Goal: Use online tool/utility: Utilize a website feature to perform a specific function

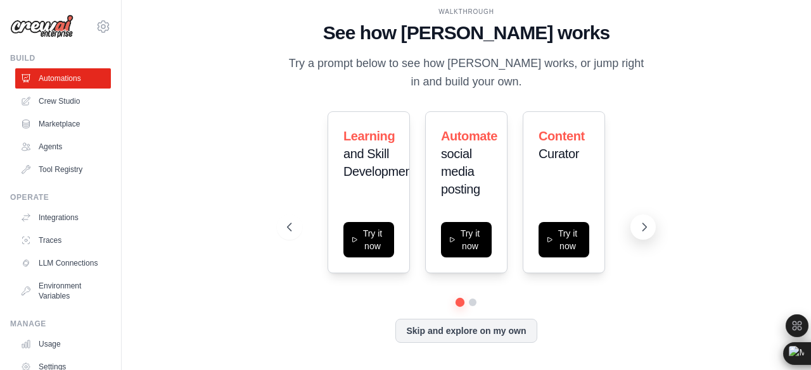
click at [636, 225] on button at bounding box center [642, 227] width 25 height 25
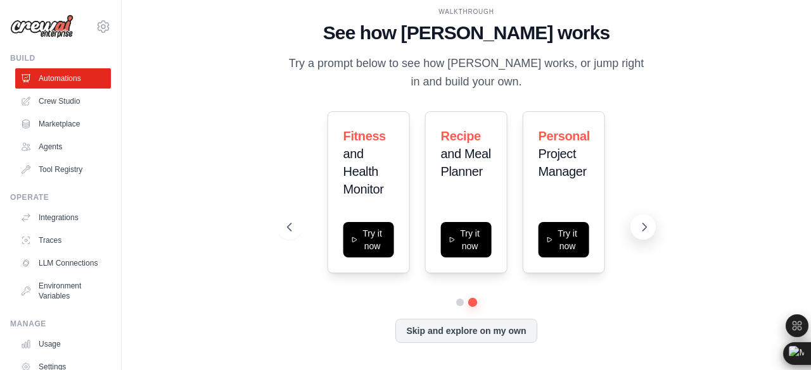
click at [645, 225] on icon at bounding box center [644, 227] width 13 height 13
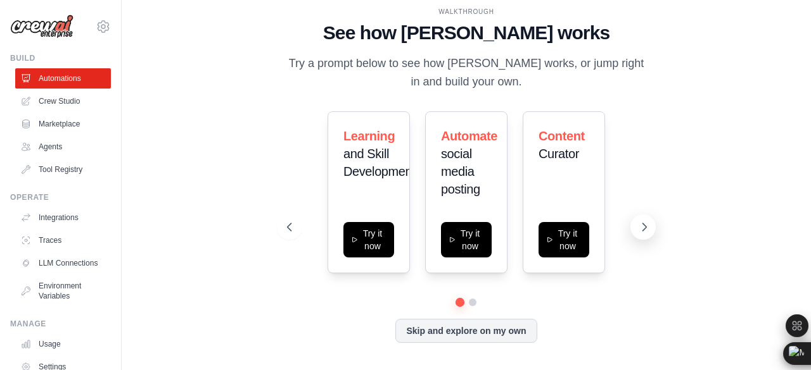
click at [645, 225] on icon at bounding box center [644, 227] width 13 height 13
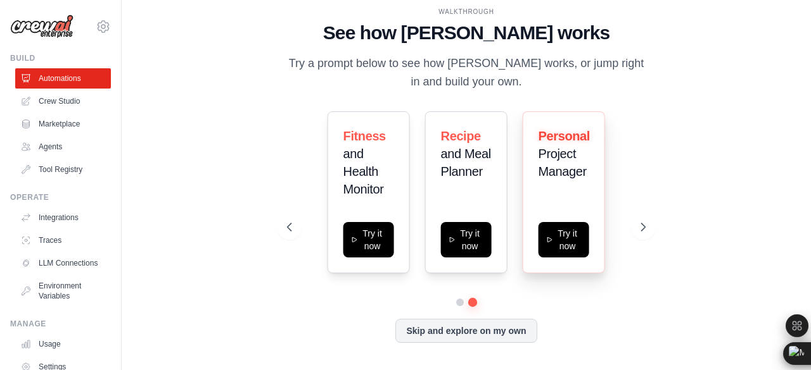
click at [576, 185] on div "Personal Project Manager" at bounding box center [563, 158] width 51 height 63
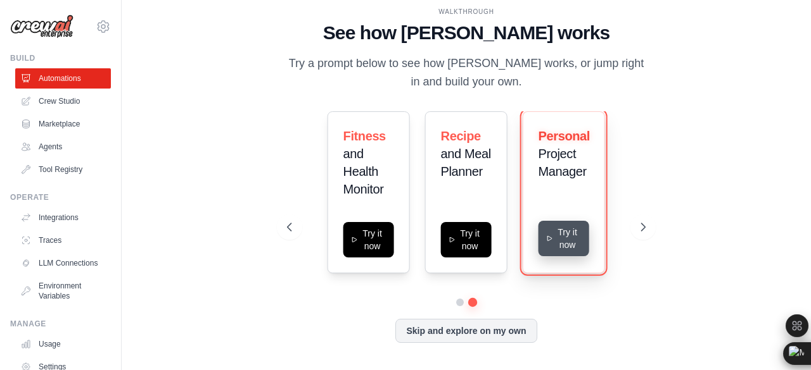
click at [566, 233] on button "Try it now" at bounding box center [563, 238] width 51 height 35
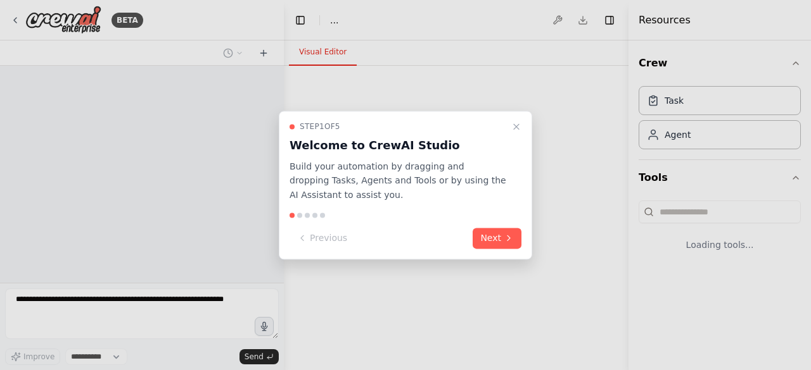
select select "****"
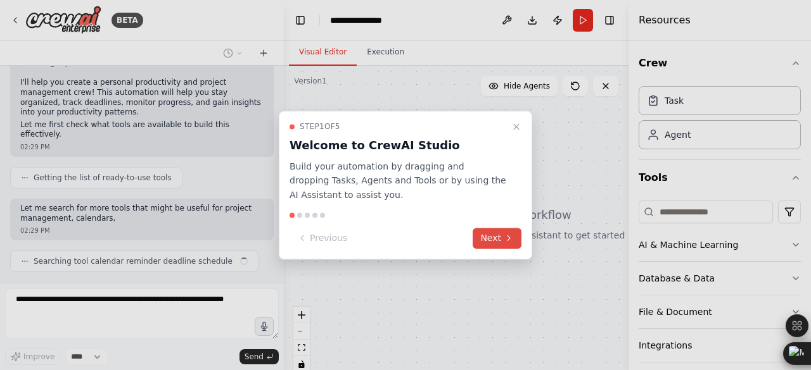
scroll to position [107, 0]
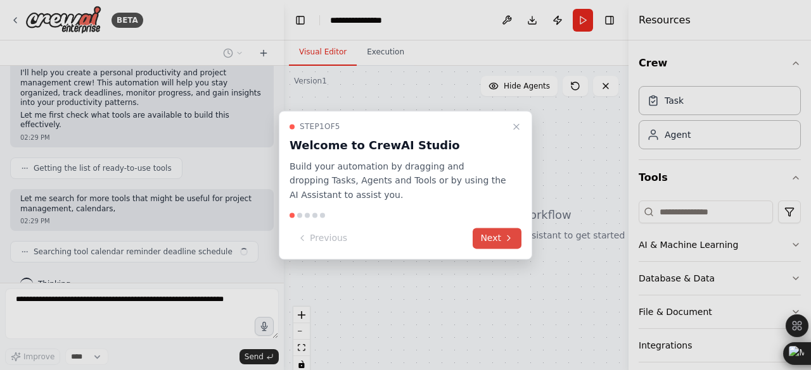
click at [496, 237] on button "Next" at bounding box center [496, 238] width 49 height 21
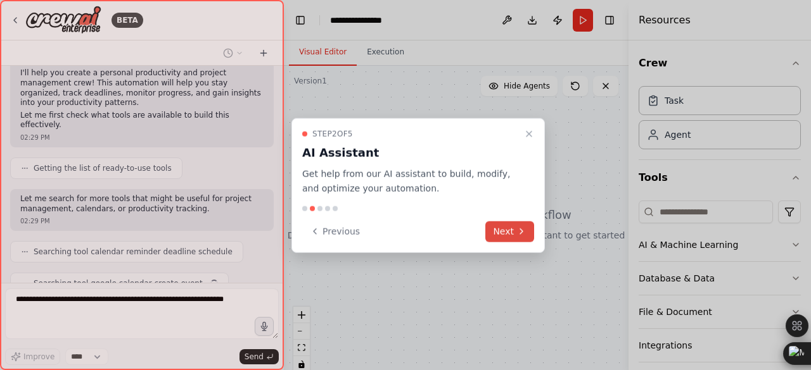
scroll to position [138, 0]
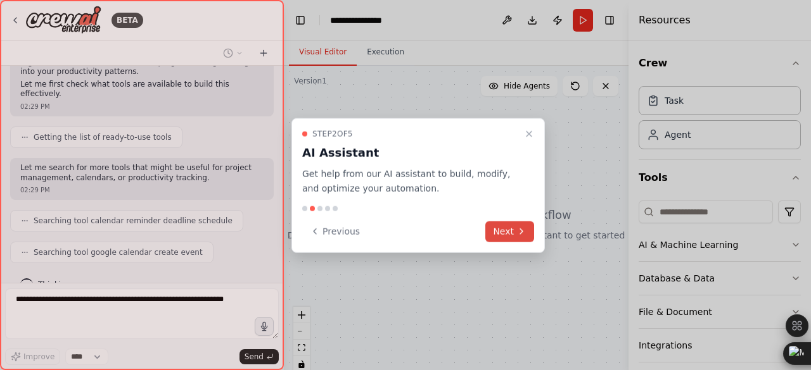
click at [496, 237] on button "Next" at bounding box center [509, 231] width 49 height 21
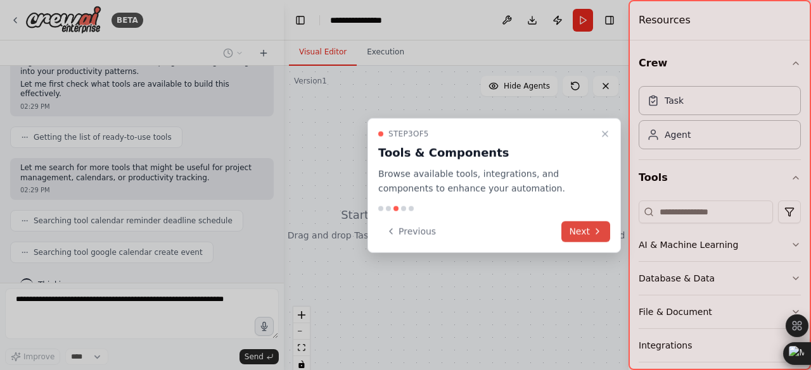
scroll to position [170, 0]
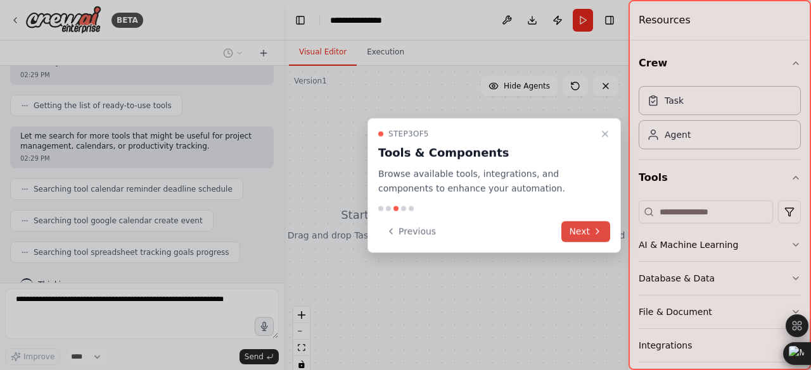
click at [578, 230] on button "Next" at bounding box center [585, 231] width 49 height 21
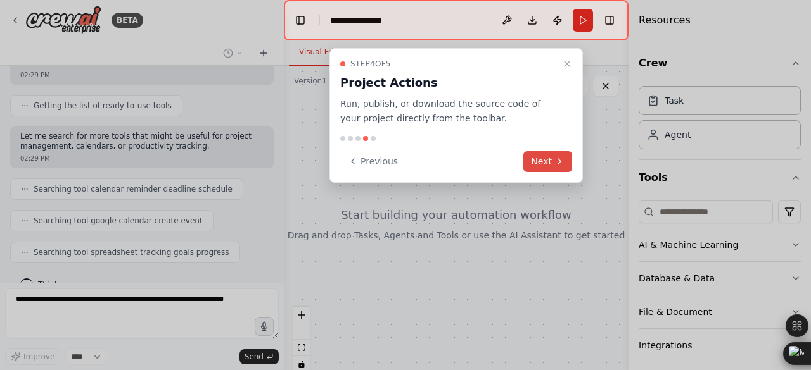
click at [543, 165] on button "Next" at bounding box center [547, 161] width 49 height 21
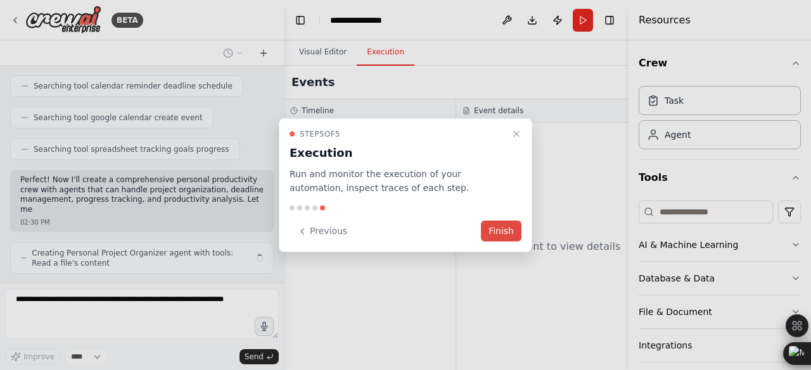
scroll to position [282, 0]
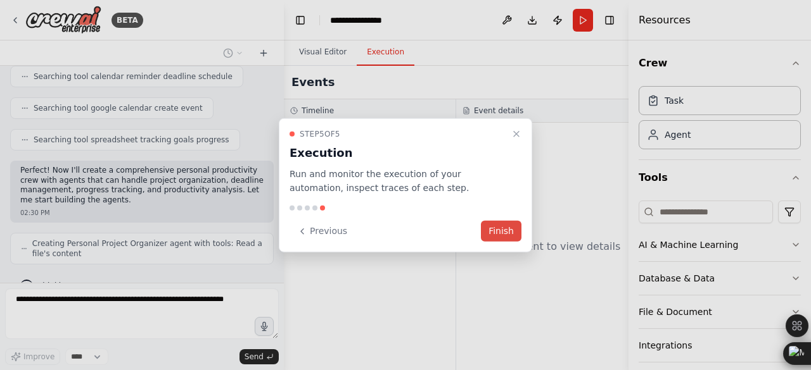
click at [501, 228] on button "Finish" at bounding box center [501, 231] width 41 height 21
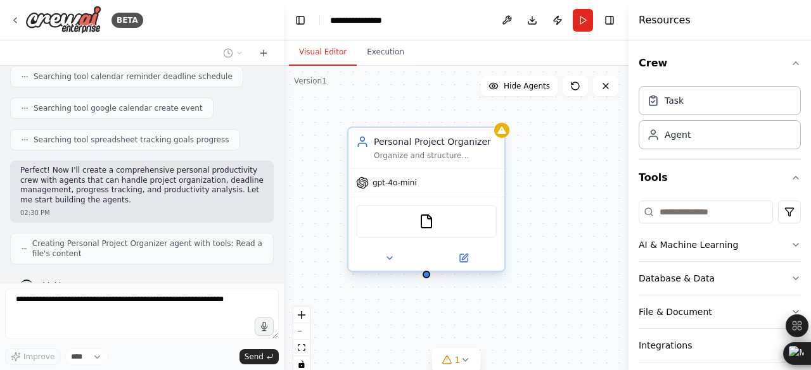
click at [435, 180] on div "gpt-4o-mini" at bounding box center [426, 183] width 156 height 28
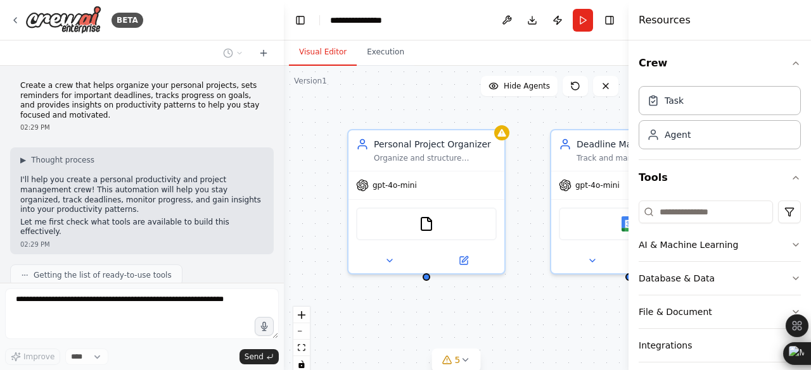
scroll to position [376, 0]
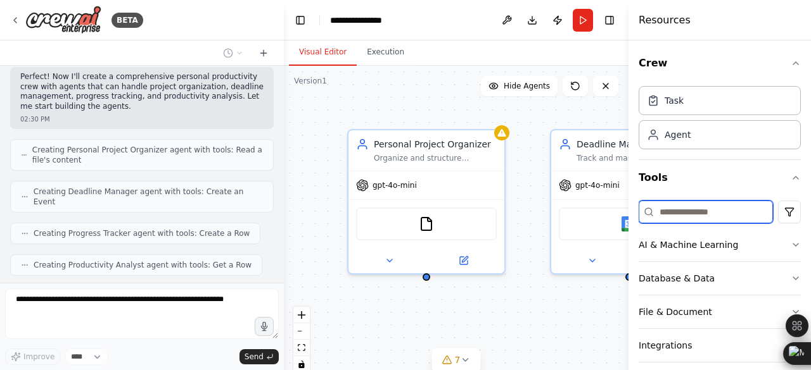
click at [685, 210] on input at bounding box center [705, 212] width 134 height 23
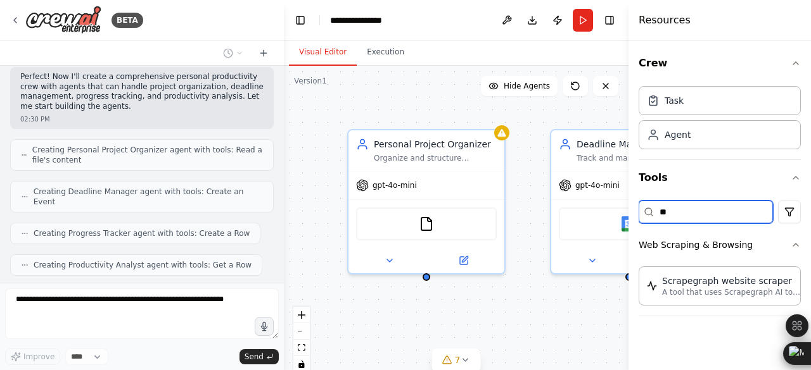
type input "**"
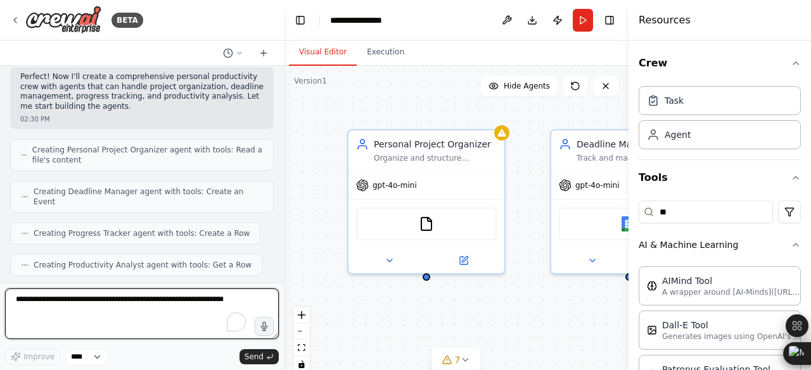
scroll to position [450, 0]
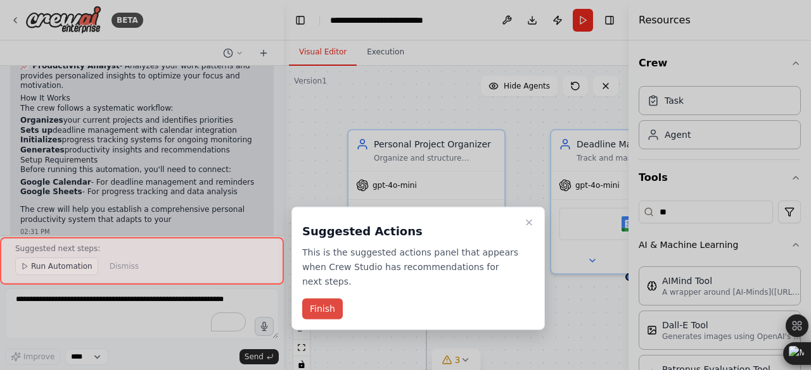
click at [319, 299] on button "Finish" at bounding box center [322, 309] width 41 height 21
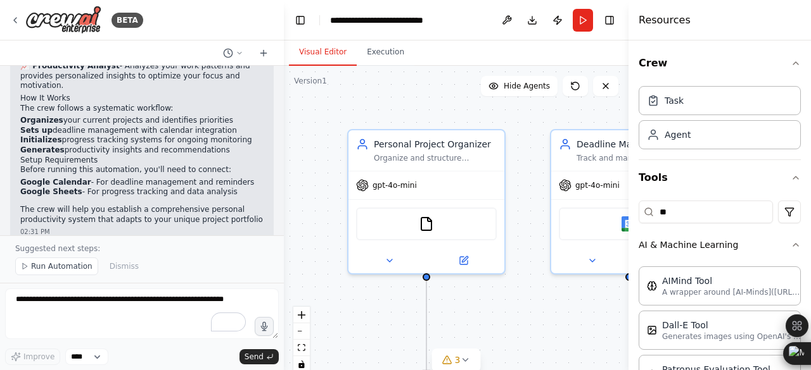
scroll to position [1154, 0]
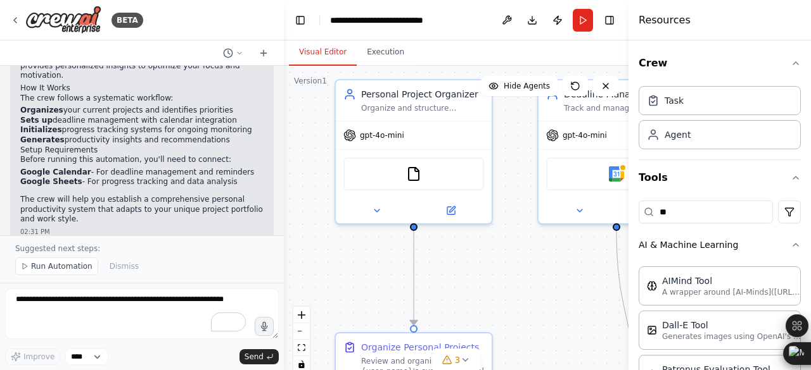
drag, startPoint x: 306, startPoint y: 224, endPoint x: 300, endPoint y: 181, distance: 43.0
click at [300, 181] on div ".deletable-edge-delete-btn { width: 20px; height: 20px; border: 0px solid #ffff…" at bounding box center [456, 224] width 344 height 317
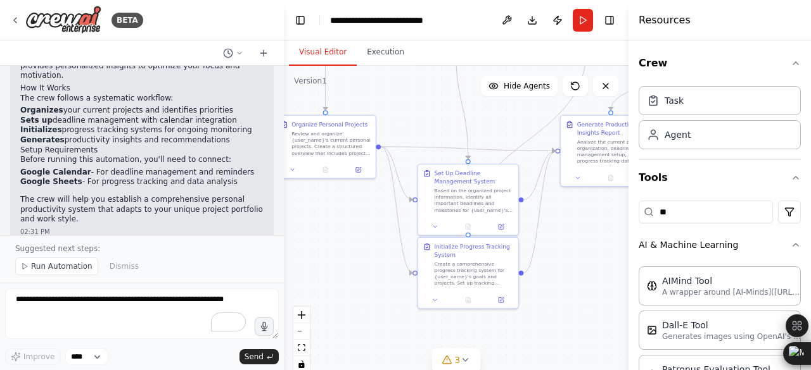
drag, startPoint x: 522, startPoint y: 276, endPoint x: 471, endPoint y: 108, distance: 176.1
click at [471, 108] on div ".deletable-edge-delete-btn { width: 20px; height: 20px; border: 0px solid #ffff…" at bounding box center [456, 224] width 344 height 317
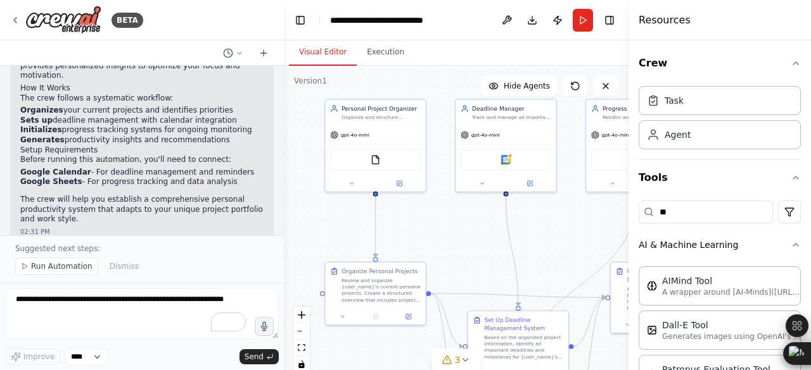
drag, startPoint x: 434, startPoint y: 101, endPoint x: 484, endPoint y: 248, distance: 155.2
click at [484, 248] on div ".deletable-edge-delete-btn { width: 20px; height: 20px; border: 0px solid #ffff…" at bounding box center [456, 224] width 344 height 317
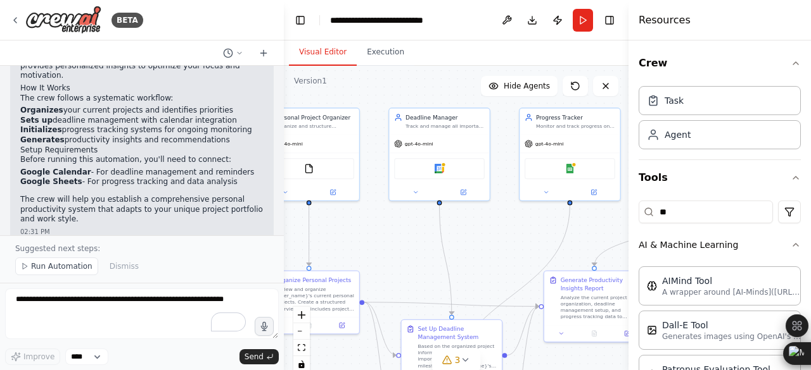
drag, startPoint x: 541, startPoint y: 212, endPoint x: 474, endPoint y: 221, distance: 67.1
click at [474, 221] on div ".deletable-edge-delete-btn { width: 20px; height: 20px; border: 0px solid #ffff…" at bounding box center [456, 224] width 344 height 317
click at [565, 170] on img at bounding box center [569, 166] width 9 height 9
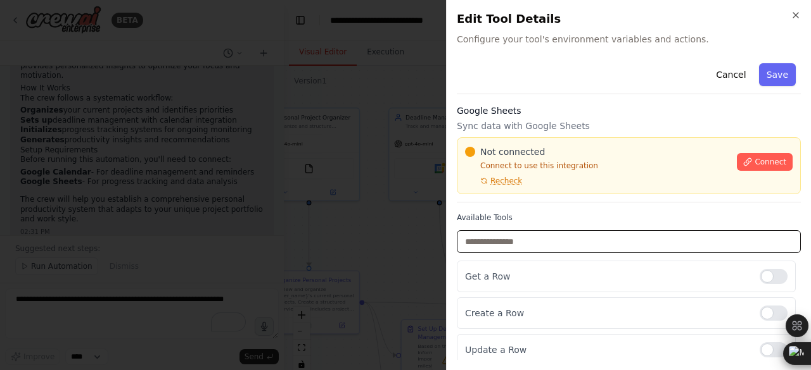
click at [507, 246] on input "text" at bounding box center [629, 241] width 344 height 23
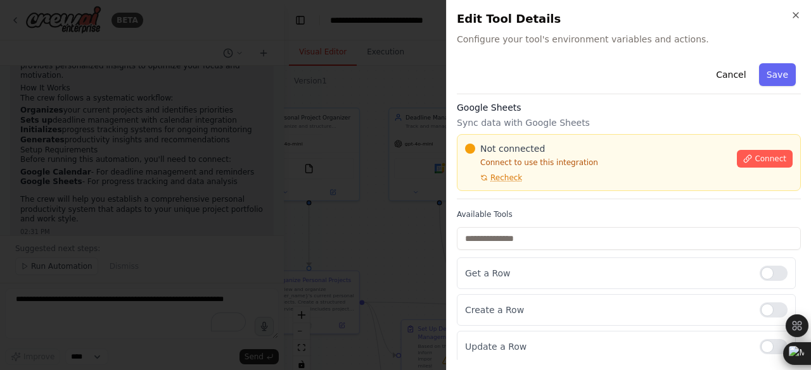
click at [789, 17] on h2 "Edit Tool Details" at bounding box center [629, 19] width 344 height 18
click at [797, 17] on icon "button" at bounding box center [795, 15] width 5 height 5
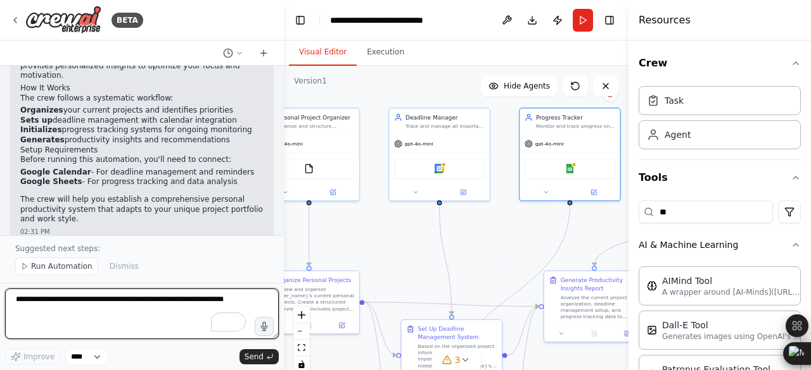
click at [99, 322] on textarea "To enrich screen reader interactions, please activate Accessibility in Grammarl…" at bounding box center [142, 314] width 274 height 51
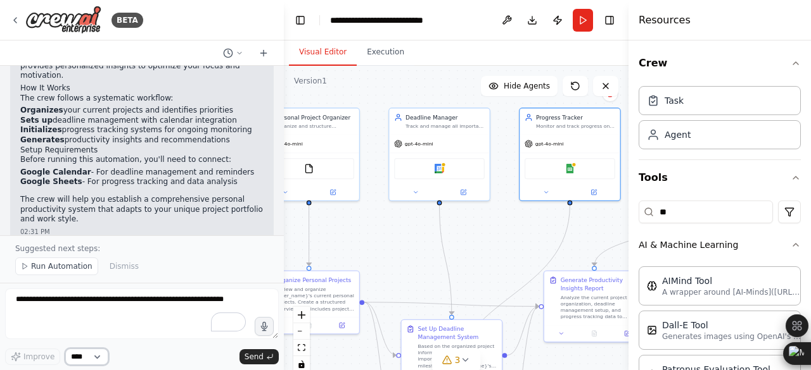
click at [92, 357] on select "****" at bounding box center [86, 357] width 43 height 16
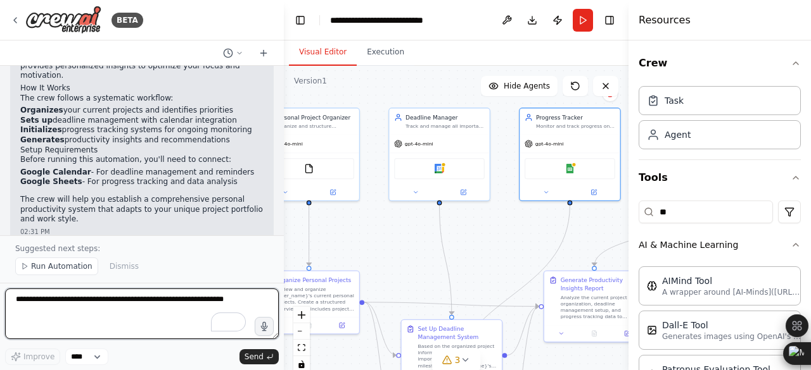
click at [89, 307] on textarea "To enrich screen reader interactions, please activate Accessibility in Grammarl…" at bounding box center [142, 314] width 274 height 51
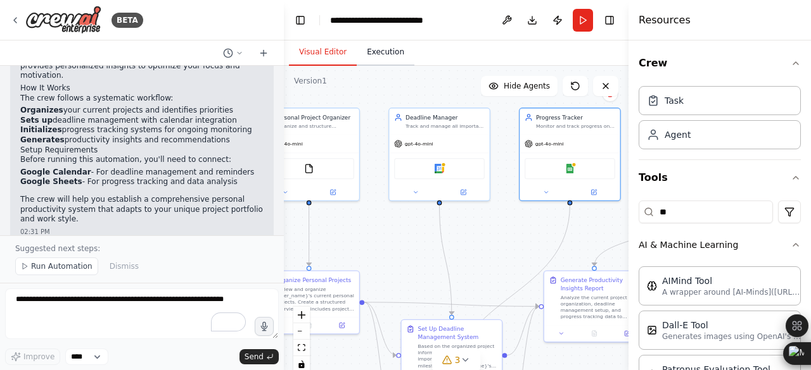
click at [388, 54] on button "Execution" at bounding box center [386, 52] width 58 height 27
click at [348, 51] on button "Visual Editor" at bounding box center [323, 52] width 68 height 27
click at [72, 267] on span "Run Automation" at bounding box center [61, 267] width 61 height 10
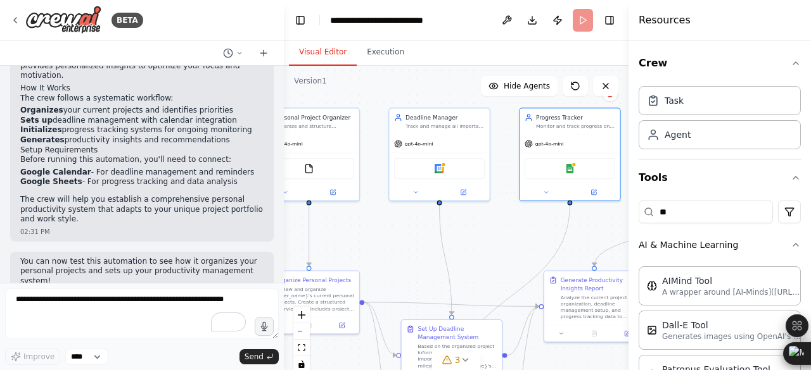
scroll to position [1106, 0]
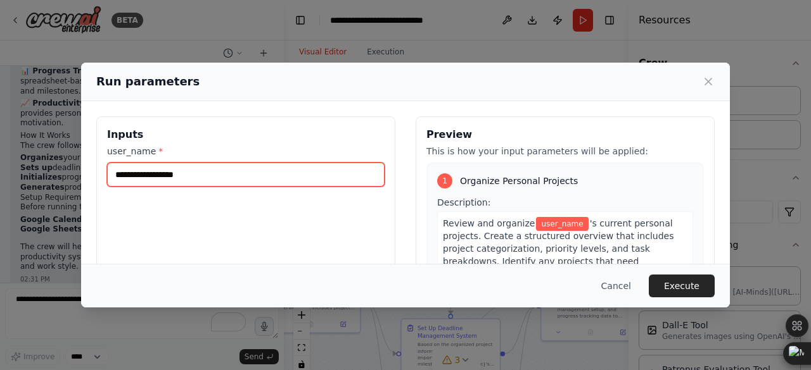
click at [327, 172] on input "user_name *" at bounding box center [245, 175] width 277 height 24
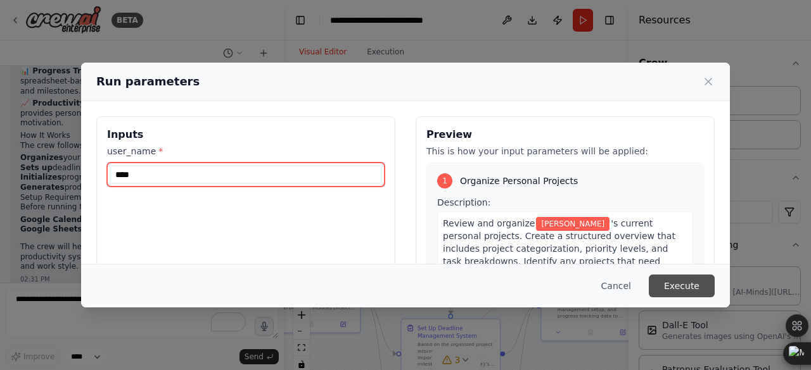
type input "****"
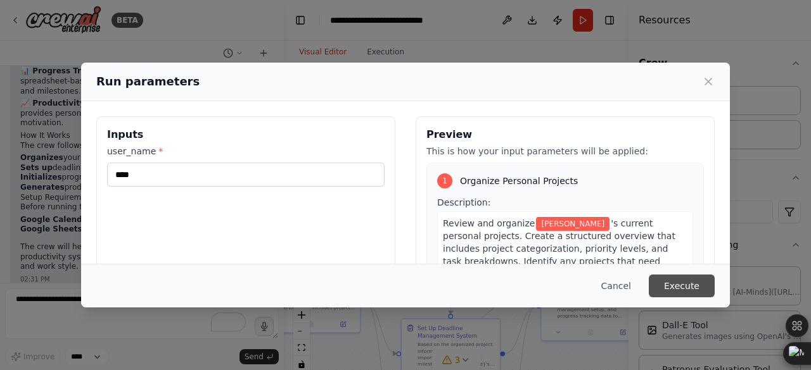
click at [676, 284] on button "Execute" at bounding box center [681, 286] width 66 height 23
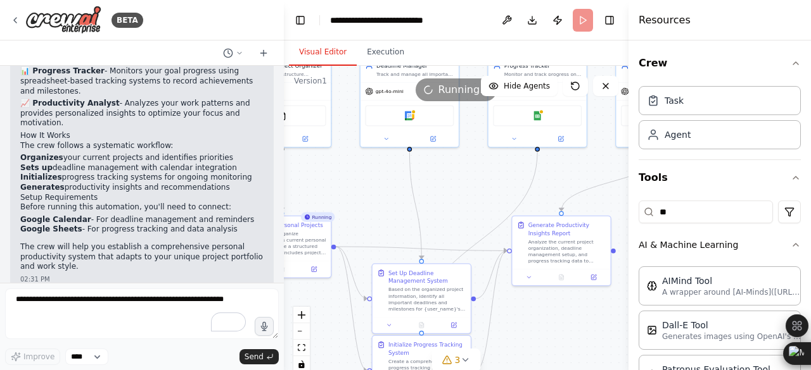
drag, startPoint x: 400, startPoint y: 254, endPoint x: 370, endPoint y: 199, distance: 62.9
click at [370, 199] on div ".deletable-edge-delete-btn { width: 20px; height: 20px; border: 0px solid #ffff…" at bounding box center [456, 224] width 344 height 317
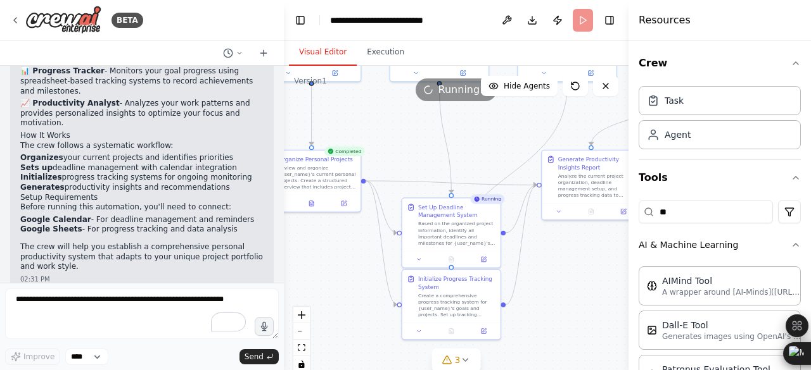
drag, startPoint x: 434, startPoint y: 203, endPoint x: 466, endPoint y: 136, distance: 74.2
click at [466, 136] on div ".deletable-edge-delete-btn { width: 20px; height: 20px; border: 0px solid #ffff…" at bounding box center [456, 224] width 344 height 317
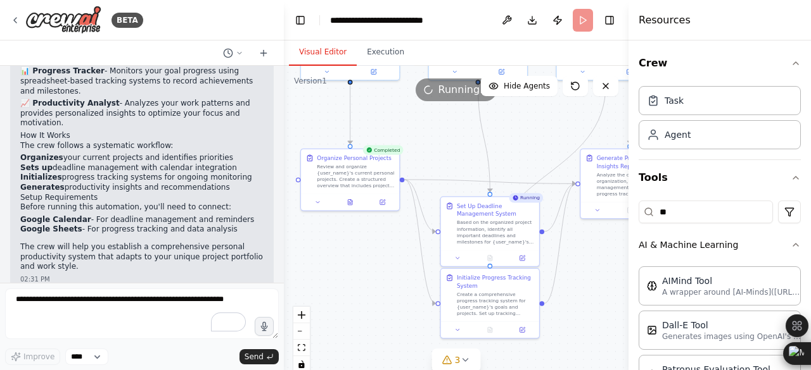
drag, startPoint x: 484, startPoint y: 135, endPoint x: 522, endPoint y: 135, distance: 38.0
click at [522, 135] on div ".deletable-edge-delete-btn { width: 20px; height: 20px; border: 0px solid #ffff…" at bounding box center [456, 224] width 344 height 317
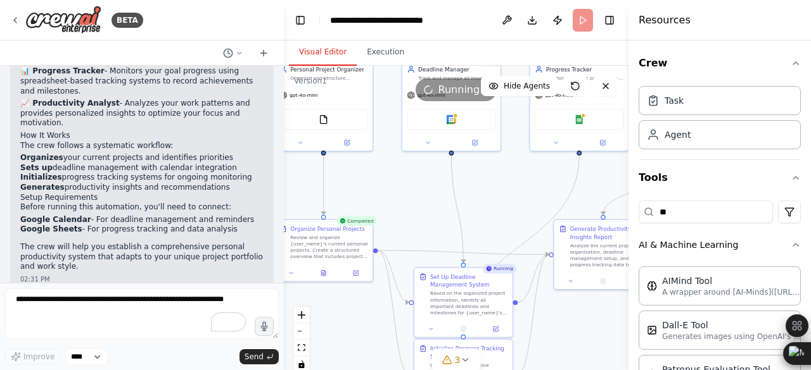
drag, startPoint x: 522, startPoint y: 135, endPoint x: 495, endPoint y: 201, distance: 71.0
click at [495, 201] on div ".deletable-edge-delete-btn { width: 20px; height: 20px; border: 0px solid #ffff…" at bounding box center [456, 224] width 344 height 317
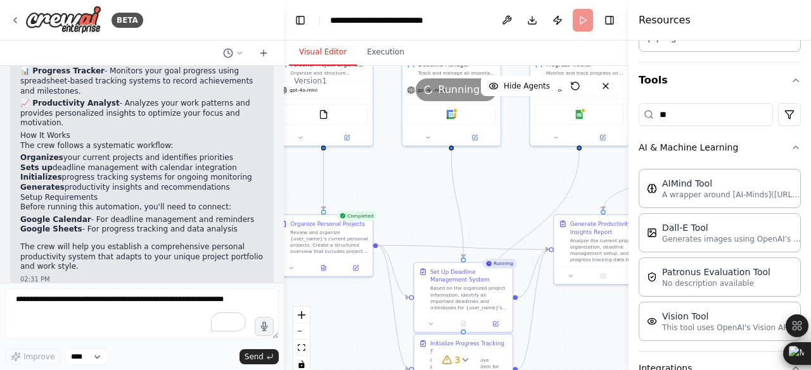
scroll to position [99, 0]
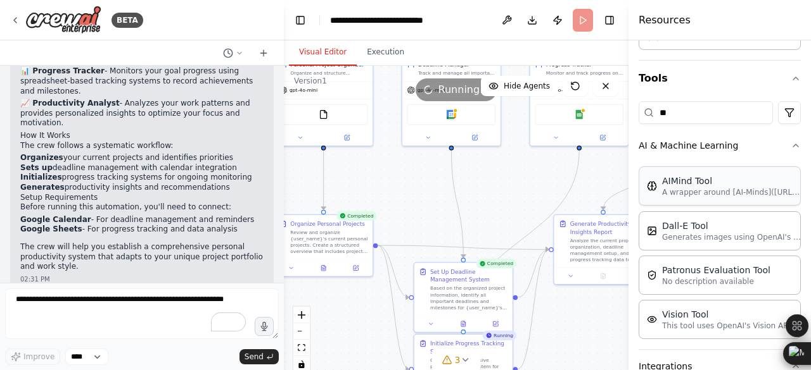
click at [699, 199] on div "AIMind Tool A wrapper around [AI-Minds](https://mindsdb.com/minds). Useful for …" at bounding box center [719, 186] width 162 height 39
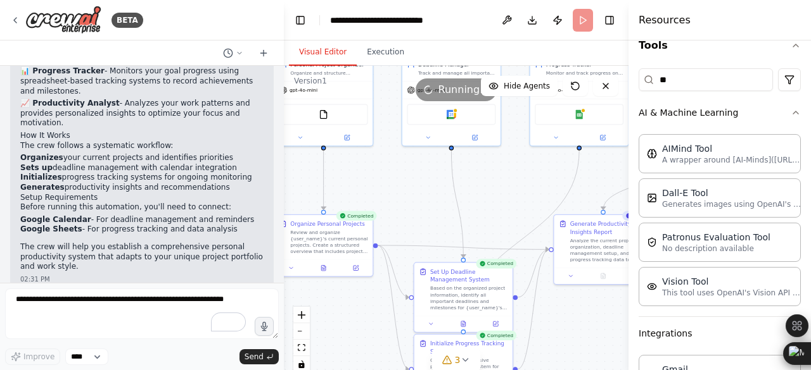
scroll to position [131, 0]
